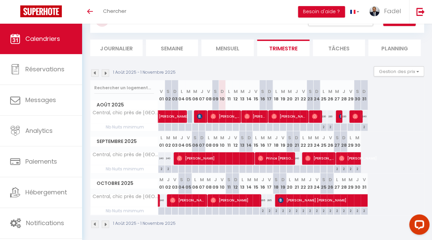
click at [94, 69] on img at bounding box center [94, 72] width 7 height 7
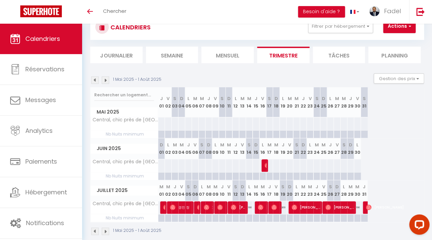
click at [104, 82] on img at bounding box center [105, 79] width 7 height 7
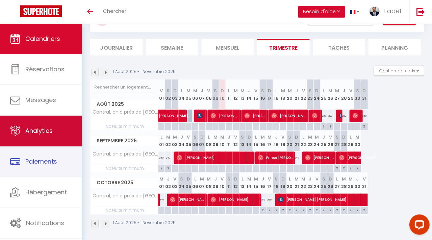
scroll to position [31, 0]
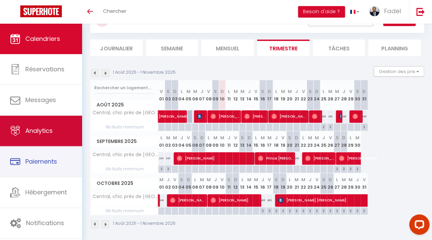
click at [38, 137] on link "Analytics" at bounding box center [41, 130] width 82 height 30
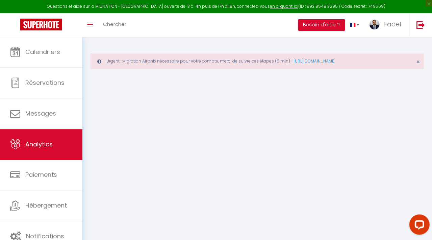
select select "2025"
select select "8"
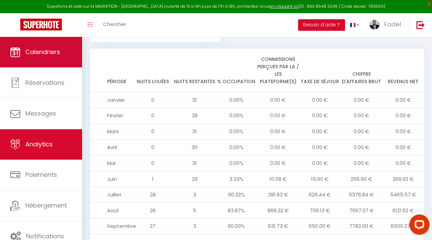
scroll to position [696, 0]
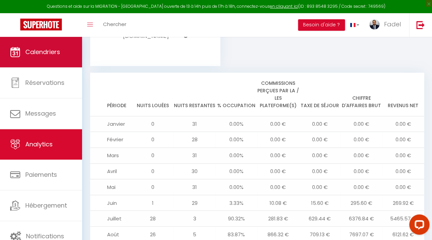
click at [52, 52] on span "Calendriers" at bounding box center [42, 52] width 35 height 8
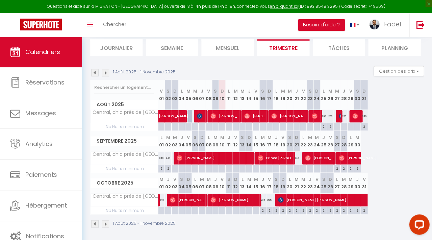
scroll to position [73, 0]
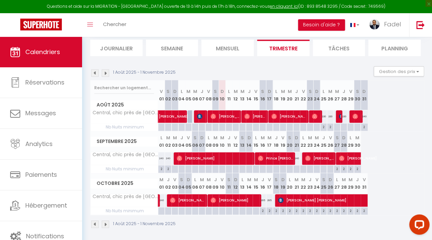
click at [105, 71] on img at bounding box center [105, 72] width 7 height 7
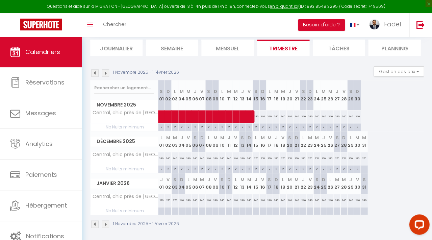
click at [95, 73] on img at bounding box center [94, 72] width 7 height 7
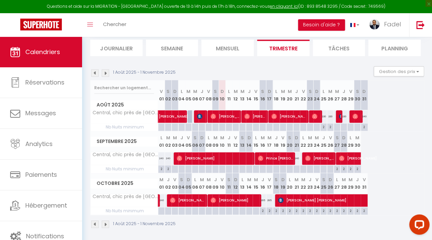
click at [380, 126] on div "Août 2025 V 01 S 02 D 03 L 04 M 05 M 06 J 07 V 08 S 09 D 10 L 11 M 12 M 13 J 14…" at bounding box center [256, 105] width 333 height 51
click at [299, 121] on span "[PERSON_NAME]" at bounding box center [289, 116] width 36 height 13
select select "OK"
select select "1"
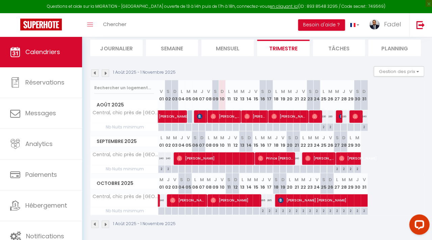
select select "0"
select select "1"
select select
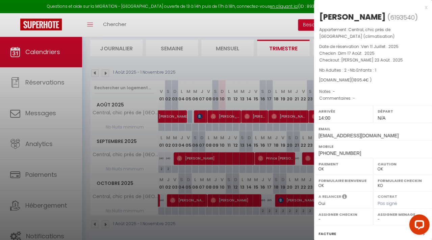
scroll to position [0, 0]
click at [424, 8] on div "x" at bounding box center [369, 7] width 113 height 8
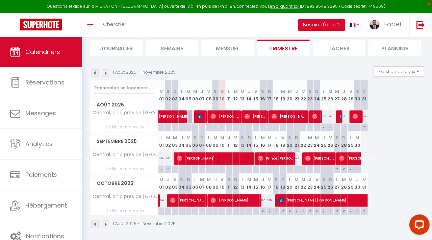
click at [203, 158] on span "[PERSON_NAME]" at bounding box center [214, 158] width 77 height 13
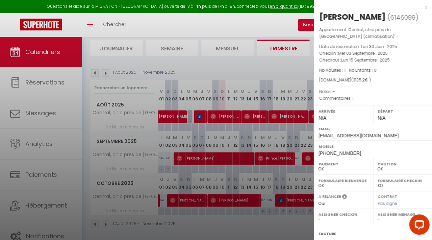
click at [426, 4] on div "x [PERSON_NAME] ( 6146099 ) Appartement : Central, chic près de [GEOGRAPHIC_DAT…" at bounding box center [372, 160] width 118 height 321
click at [424, 6] on div "x" at bounding box center [369, 7] width 113 height 8
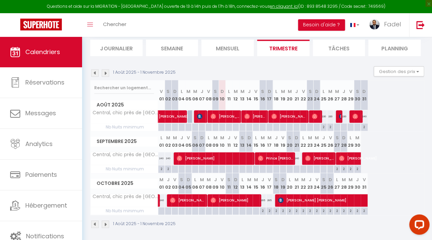
click at [215, 198] on img at bounding box center [212, 199] width 5 height 5
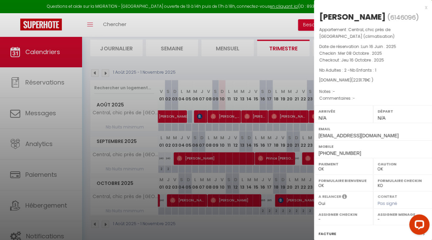
click at [425, 9] on div "x" at bounding box center [369, 7] width 113 height 8
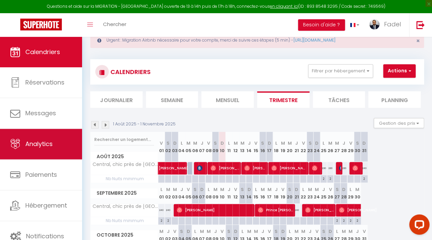
click at [49, 155] on link "Analytics" at bounding box center [41, 144] width 82 height 30
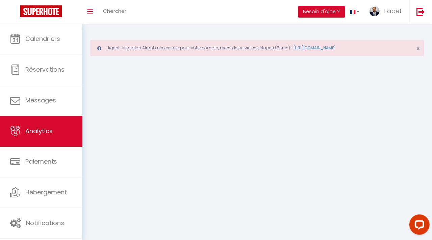
select select "2025"
select select "8"
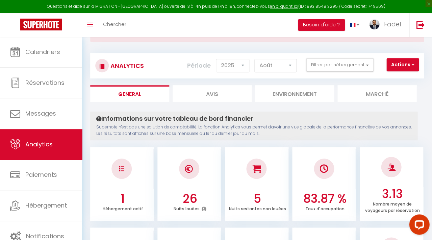
scroll to position [2, 0]
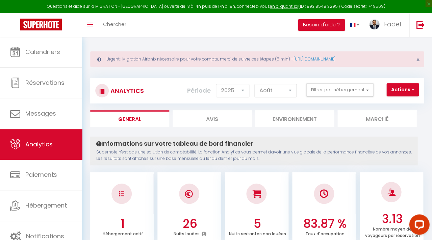
click at [391, 90] on button "Actions" at bounding box center [402, 89] width 32 height 13
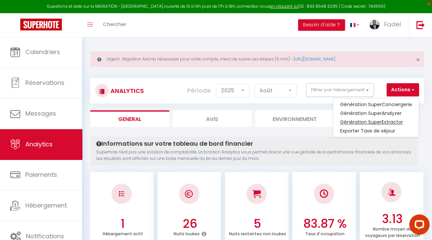
click at [374, 120] on link "Génération SuperExtractor" at bounding box center [375, 121] width 85 height 9
type input "[EMAIL_ADDRESS][DOMAIN_NAME]"
select select
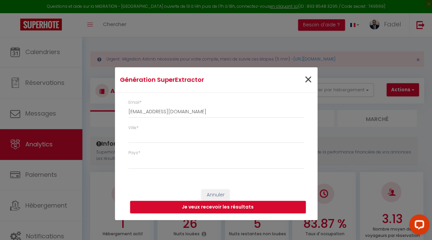
click at [310, 79] on span "×" at bounding box center [308, 80] width 8 height 20
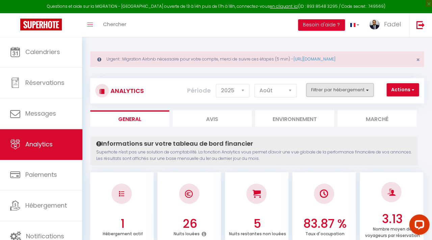
click at [360, 87] on button "Filtrer par hébergement" at bounding box center [339, 89] width 67 height 13
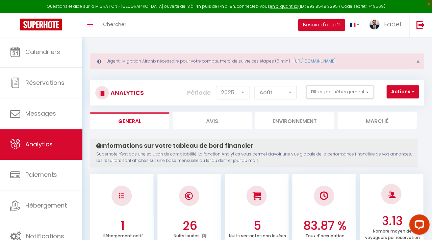
scroll to position [-1, 0]
click at [396, 88] on button "Actions" at bounding box center [402, 91] width 32 height 13
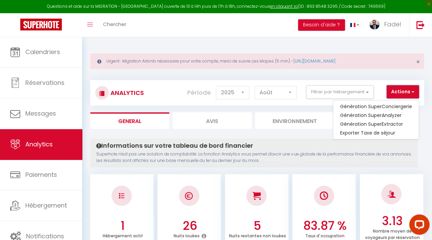
scroll to position [0, 0]
click at [378, 113] on link "Génération SuperAnalyzer" at bounding box center [375, 115] width 85 height 9
type input "[EMAIL_ADDRESS][DOMAIN_NAME]"
select select
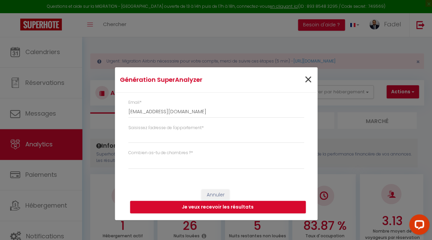
click at [305, 79] on span "×" at bounding box center [308, 80] width 8 height 20
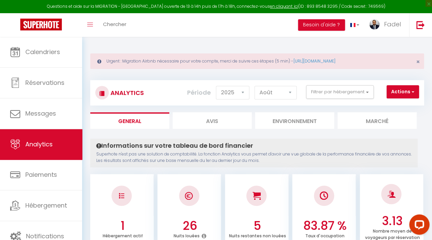
click at [401, 90] on button "Actions" at bounding box center [402, 91] width 32 height 13
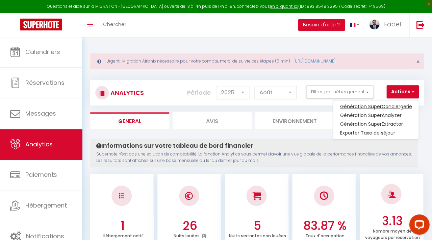
click at [392, 107] on link "Génération SuperConciergerie" at bounding box center [375, 106] width 85 height 9
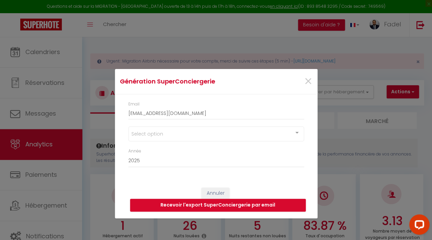
click at [236, 134] on div "Select option" at bounding box center [215, 133] width 175 height 15
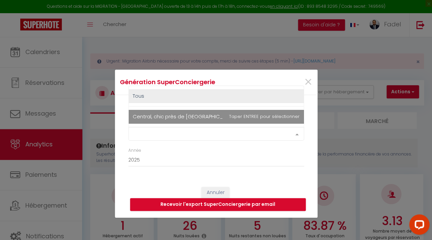
click at [248, 117] on span "Central, chic près de [GEOGRAPHIC_DATA] (climatisation)" at bounding box center [216, 116] width 175 height 13
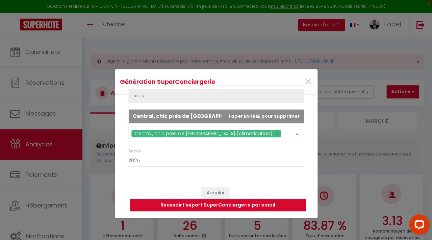
click at [210, 204] on button "Recevoir l'export SuperConciergerie par email" at bounding box center [217, 204] width 175 height 13
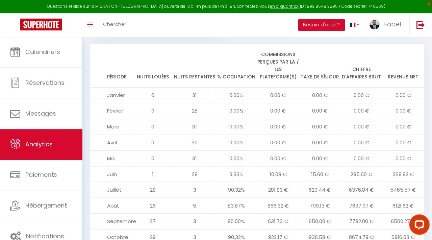
scroll to position [712, 0]
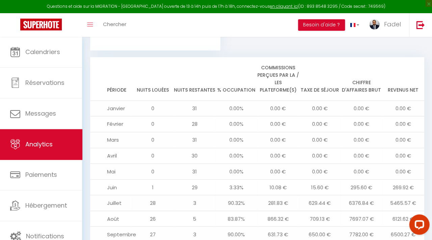
drag, startPoint x: 120, startPoint y: 55, endPoint x: 319, endPoint y: 189, distance: 240.0
click at [319, 189] on table "Période Nuits louées Nuits restantes % Occupation Commissions perçues par la / …" at bounding box center [256, 181] width 333 height 249
drag, startPoint x: 107, startPoint y: 74, endPoint x: 304, endPoint y: 104, distance: 198.6
click at [304, 104] on table "Période Nuits louées Nuits restantes % Occupation Commissions perçues par la / …" at bounding box center [256, 181] width 333 height 249
drag, startPoint x: 107, startPoint y: 72, endPoint x: 301, endPoint y: 118, distance: 198.7
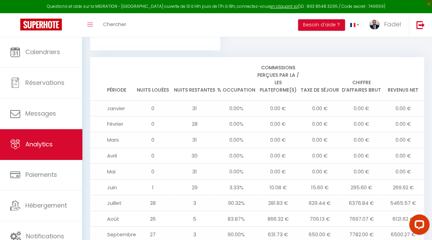
click at [301, 118] on table "Période Nuits louées Nuits restantes % Occupation Commissions perçues par la / …" at bounding box center [256, 181] width 333 height 249
click at [135, 62] on th "Nuits louées" at bounding box center [153, 79] width 42 height 44
click at [111, 76] on th "Période" at bounding box center [111, 79] width 42 height 44
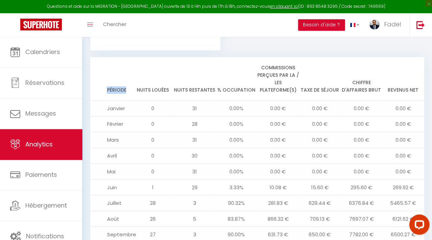
click at [111, 76] on th "Période" at bounding box center [111, 79] width 42 height 44
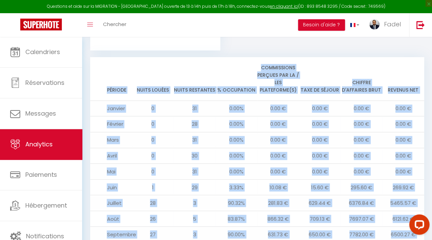
scroll to position [780, 0]
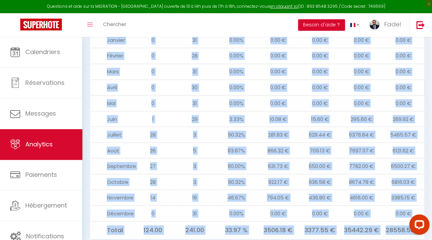
copy table "Loremip Dolor sitame Conse adipiscin % Elitseddoe Temporincid utlabor etd ma / …"
click at [227, 79] on td "0.00%" at bounding box center [236, 87] width 42 height 16
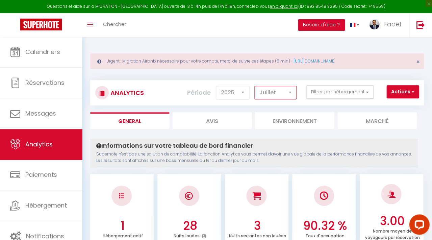
scroll to position [0, 0]
select select "8"
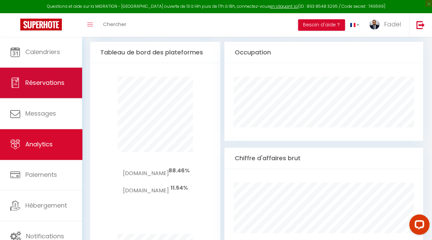
click at [62, 67] on link "Réservations" at bounding box center [41, 82] width 82 height 30
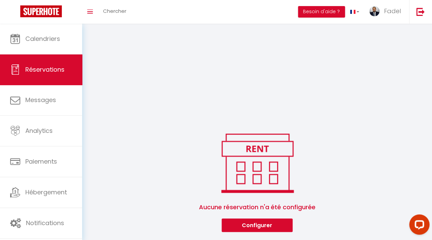
scroll to position [107, 0]
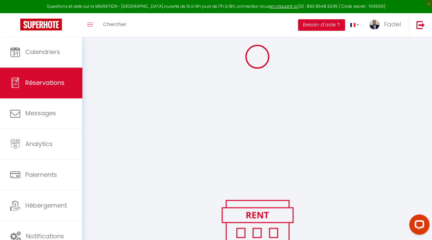
click at [53, 56] on link "Calendriers" at bounding box center [41, 52] width 82 height 30
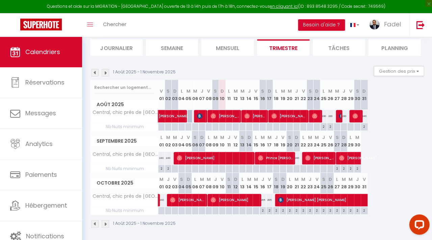
scroll to position [73, 0]
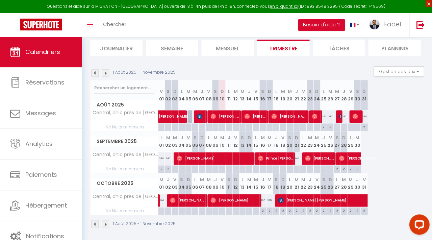
click at [429, 2] on span "×" at bounding box center [428, 3] width 7 height 7
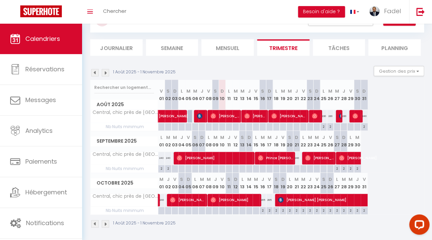
scroll to position [59, 0]
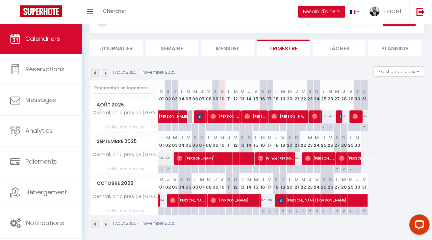
click at [105, 72] on img at bounding box center [105, 72] width 7 height 7
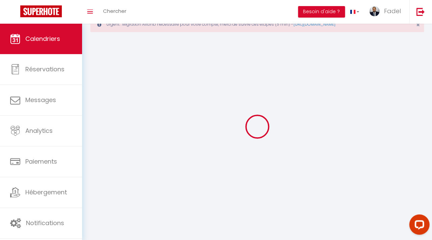
scroll to position [24, 0]
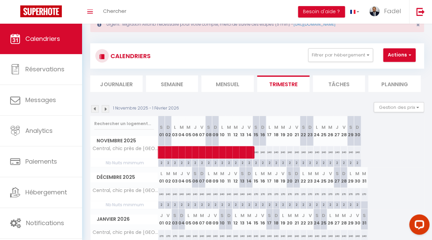
click at [93, 107] on img at bounding box center [94, 108] width 7 height 7
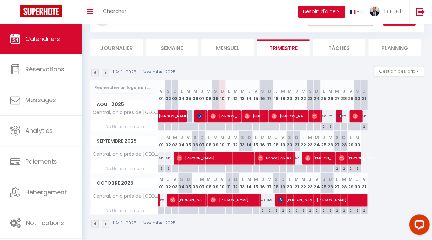
scroll to position [59, 0]
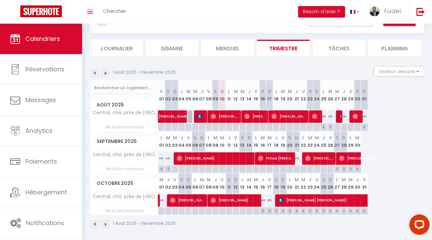
select select "OK"
select select "KO"
select select "0"
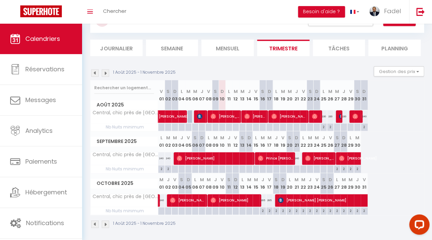
select select "1"
select select
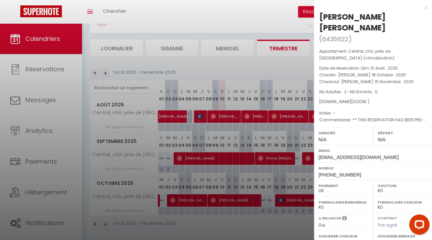
click at [360, 19] on div "[PERSON_NAME] [PERSON_NAME]" at bounding box center [373, 22] width 108 height 22
copy div "[PERSON_NAME] [PERSON_NAME] ( 6435622 )"
click at [425, 5] on div "x" at bounding box center [369, 7] width 113 height 8
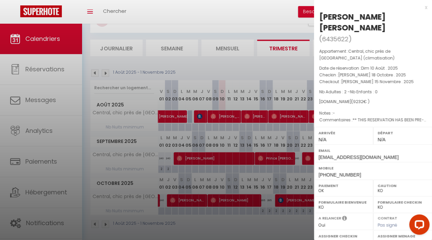
scroll to position [0, 0]
click at [423, 11] on div "x" at bounding box center [369, 7] width 113 height 8
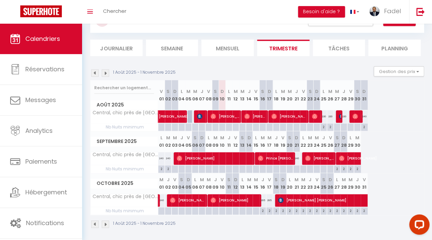
click at [106, 74] on img at bounding box center [105, 72] width 7 height 7
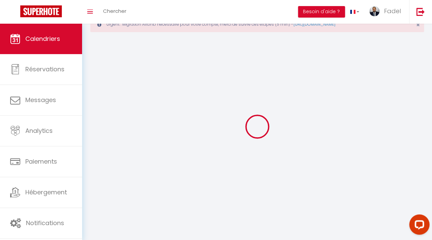
scroll to position [24, 0]
